Goal: Task Accomplishment & Management: Use online tool/utility

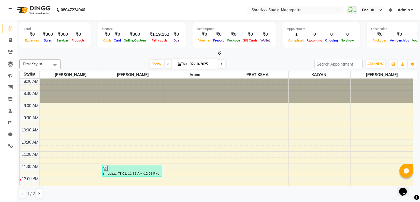
scroll to position [42, 0]
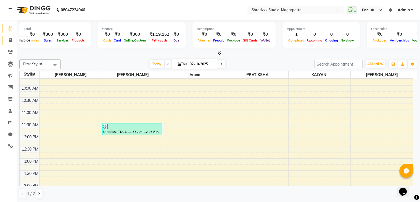
click at [9, 38] on icon at bounding box center [10, 40] width 3 height 4
select select "4544"
select select "service"
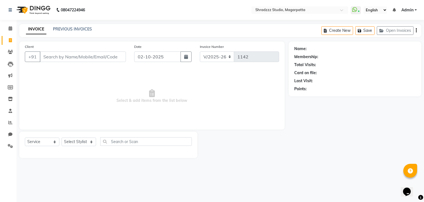
click at [95, 57] on input "Client" at bounding box center [83, 56] width 86 height 10
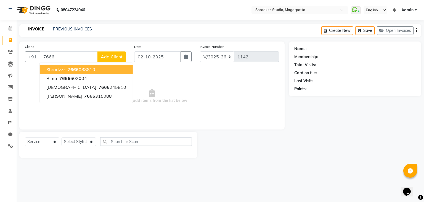
click at [69, 69] on span "7666" at bounding box center [73, 70] width 11 height 6
type input "7666088810"
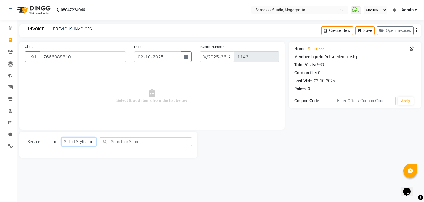
click at [77, 141] on select "Select Stylist [PERSON_NAME] Manager [MEDICAL_DATA][PERSON_NAME] Sameer [PERSON…" at bounding box center [79, 141] width 35 height 9
click at [81, 140] on select "Select Stylist [PERSON_NAME] Manager [MEDICAL_DATA][PERSON_NAME] Sameer [PERSON…" at bounding box center [79, 141] width 35 height 9
select select "64833"
click at [62, 138] on select "Select Stylist [PERSON_NAME] Manager [MEDICAL_DATA][PERSON_NAME] Sameer [PERSON…" at bounding box center [79, 141] width 35 height 9
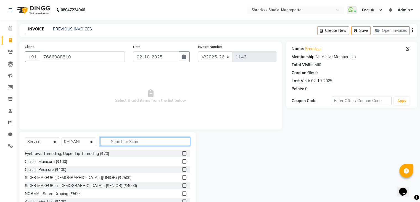
click at [142, 143] on input "text" at bounding box center [145, 141] width 90 height 9
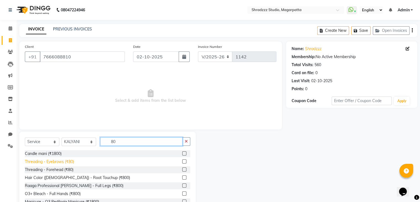
type input "80"
click at [48, 162] on div "Threading - Eyebrows (₹80)" at bounding box center [49, 162] width 49 height 6
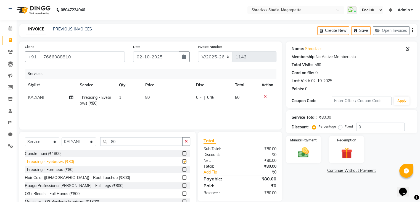
checkbox input "false"
click at [44, 169] on div "Threading - Forehead (₹80)" at bounding box center [49, 170] width 49 height 6
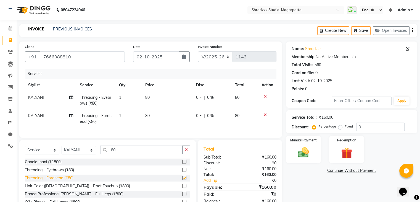
checkbox input "false"
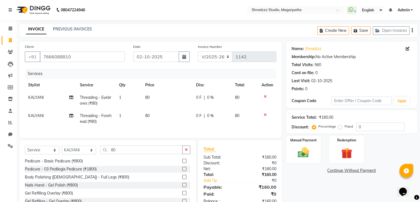
scroll to position [32, 0]
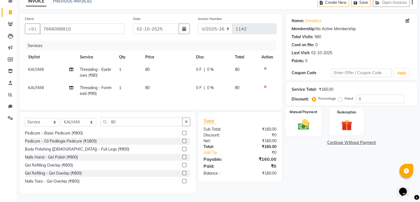
click at [309, 119] on img at bounding box center [303, 124] width 19 height 13
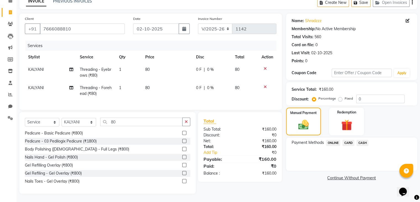
click at [335, 140] on span "ONLINE" at bounding box center [333, 143] width 14 height 6
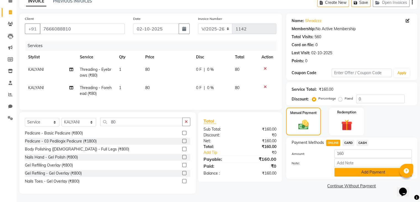
click at [379, 168] on button "Add Payment" at bounding box center [373, 172] width 77 height 9
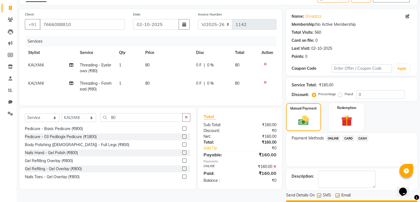
scroll to position [47, 0]
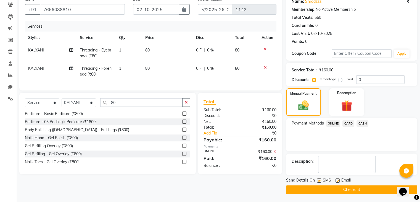
click at [339, 188] on button "Checkout" at bounding box center [351, 189] width 131 height 9
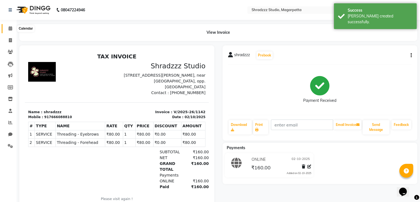
click at [10, 28] on icon at bounding box center [11, 28] width 4 height 4
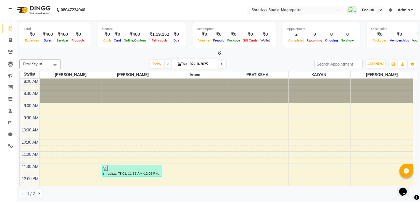
click at [10, 28] on icon at bounding box center [11, 28] width 4 height 4
